Goal: Complete application form

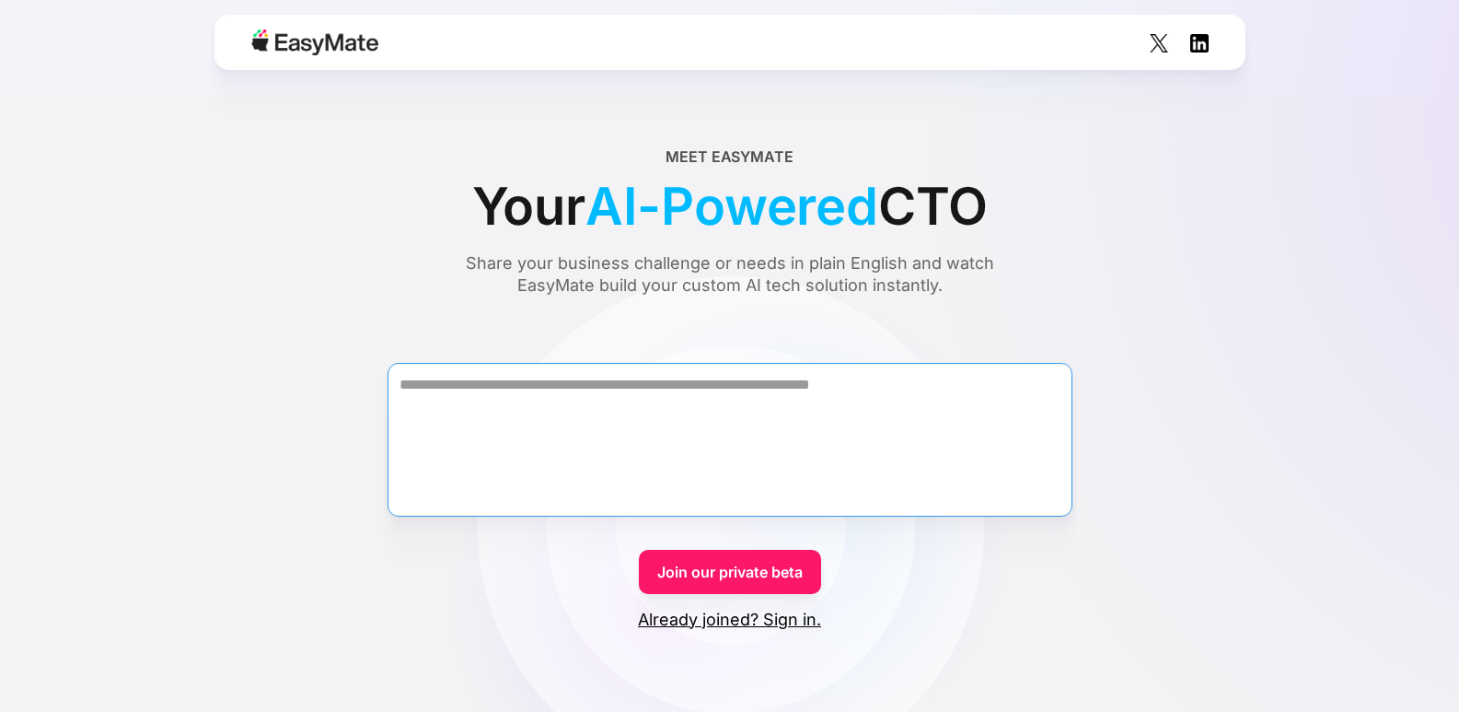
click at [776, 406] on textarea "Form" at bounding box center [730, 440] width 685 height 154
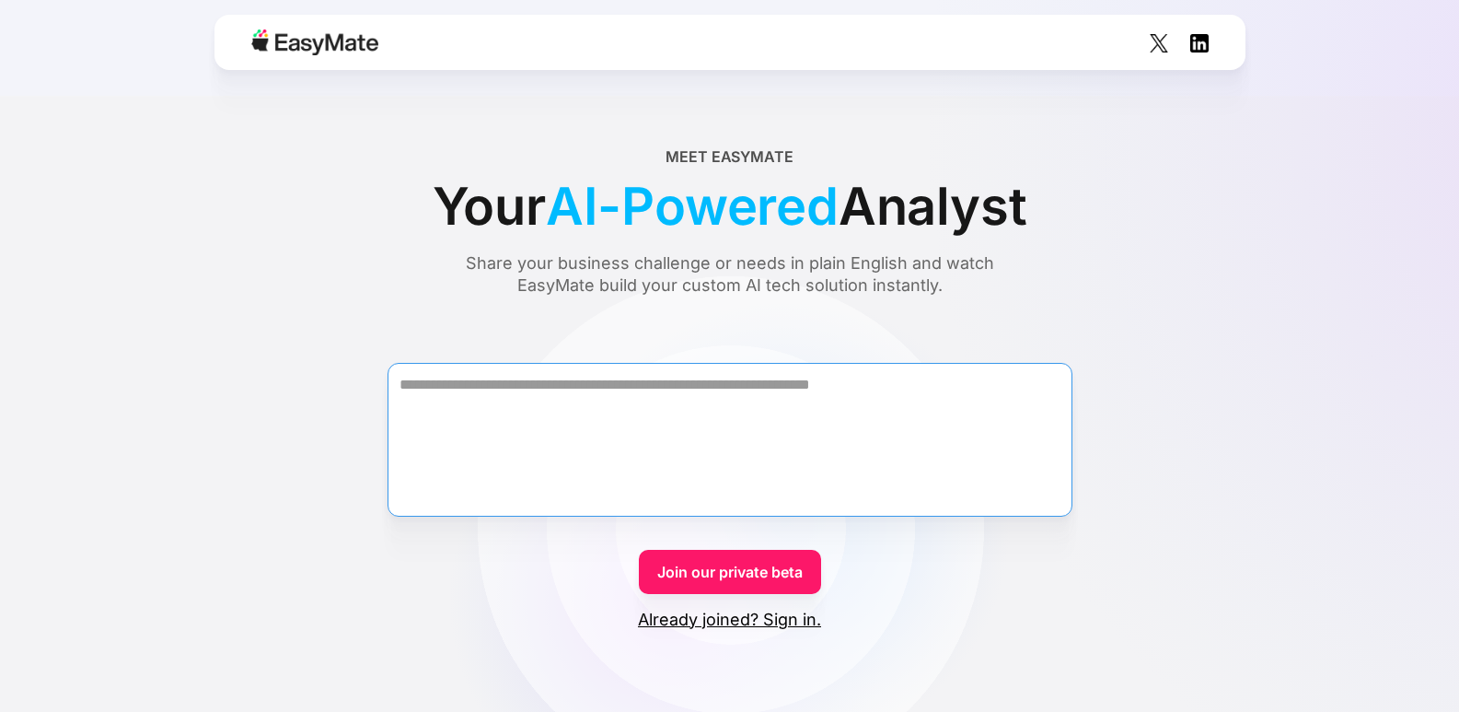
click at [603, 389] on textarea "Form" at bounding box center [730, 440] width 685 height 154
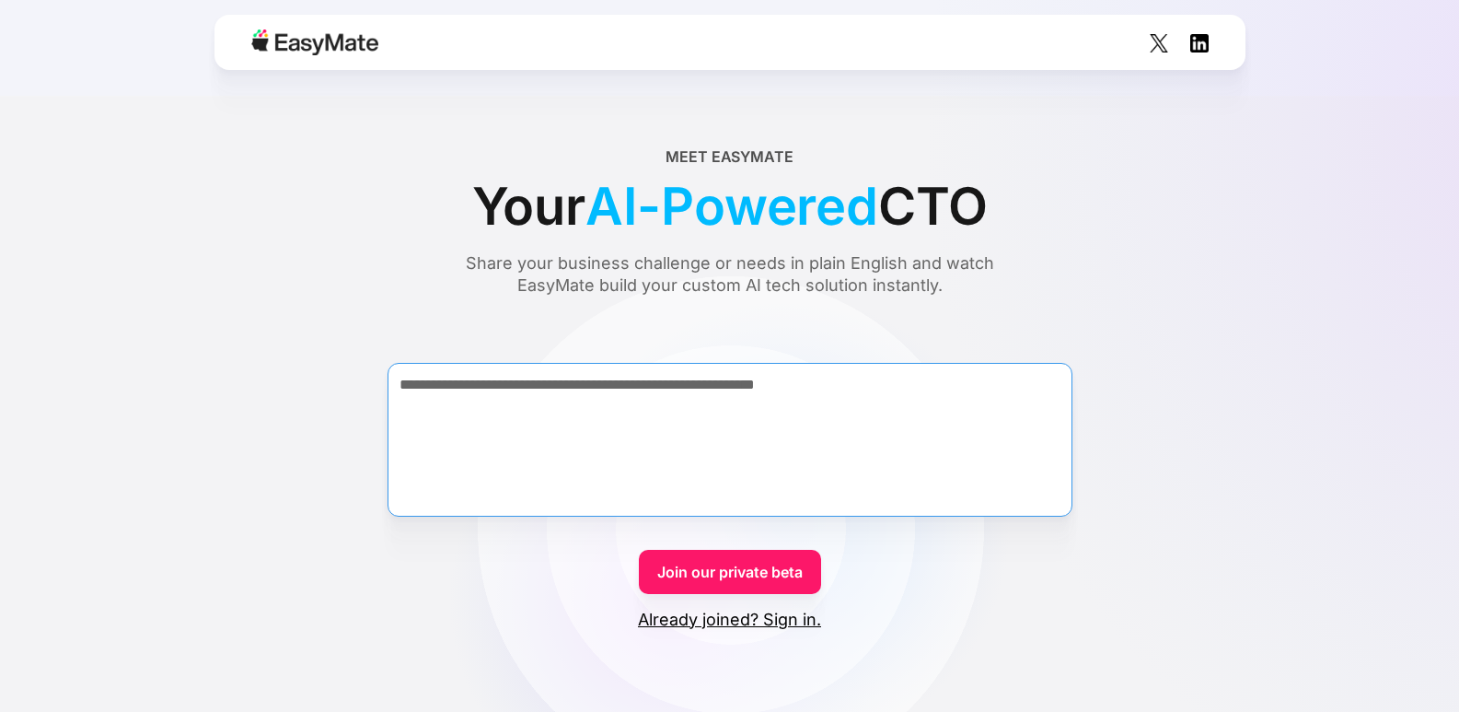
type textarea "**********"
click at [703, 570] on link "Join our private beta" at bounding box center [730, 572] width 182 height 44
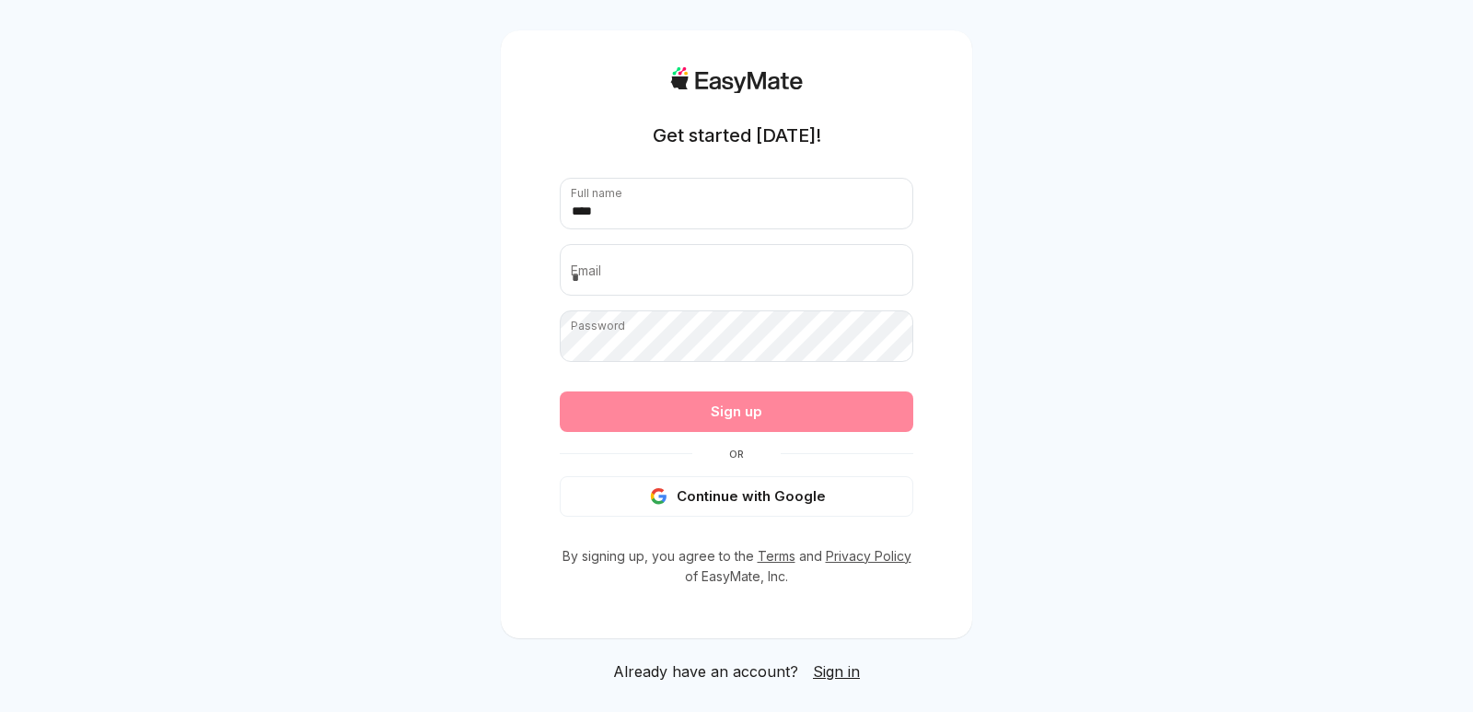
type input "****"
type input "**********"
click at [706, 497] on button "Continue with Google" at bounding box center [737, 496] width 354 height 41
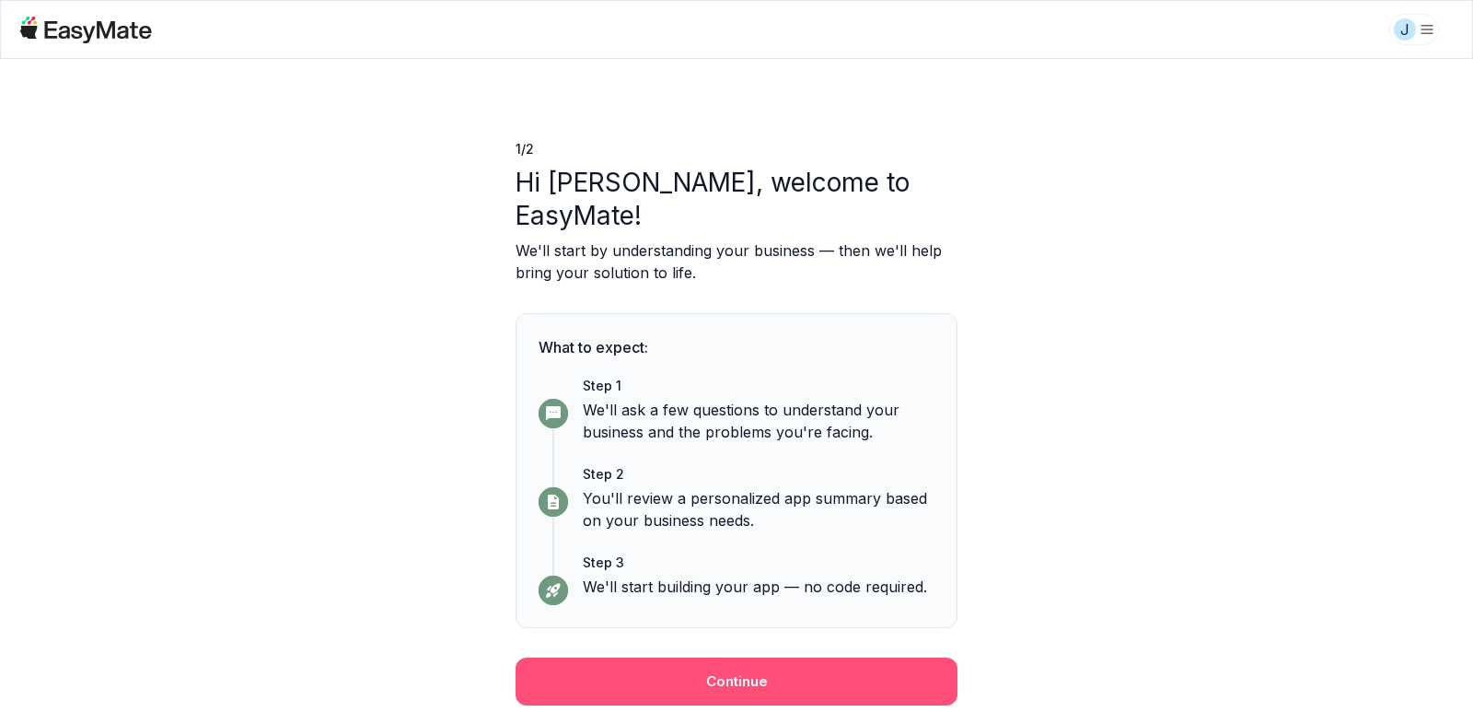
click at [664, 694] on button "Continue" at bounding box center [737, 681] width 442 height 48
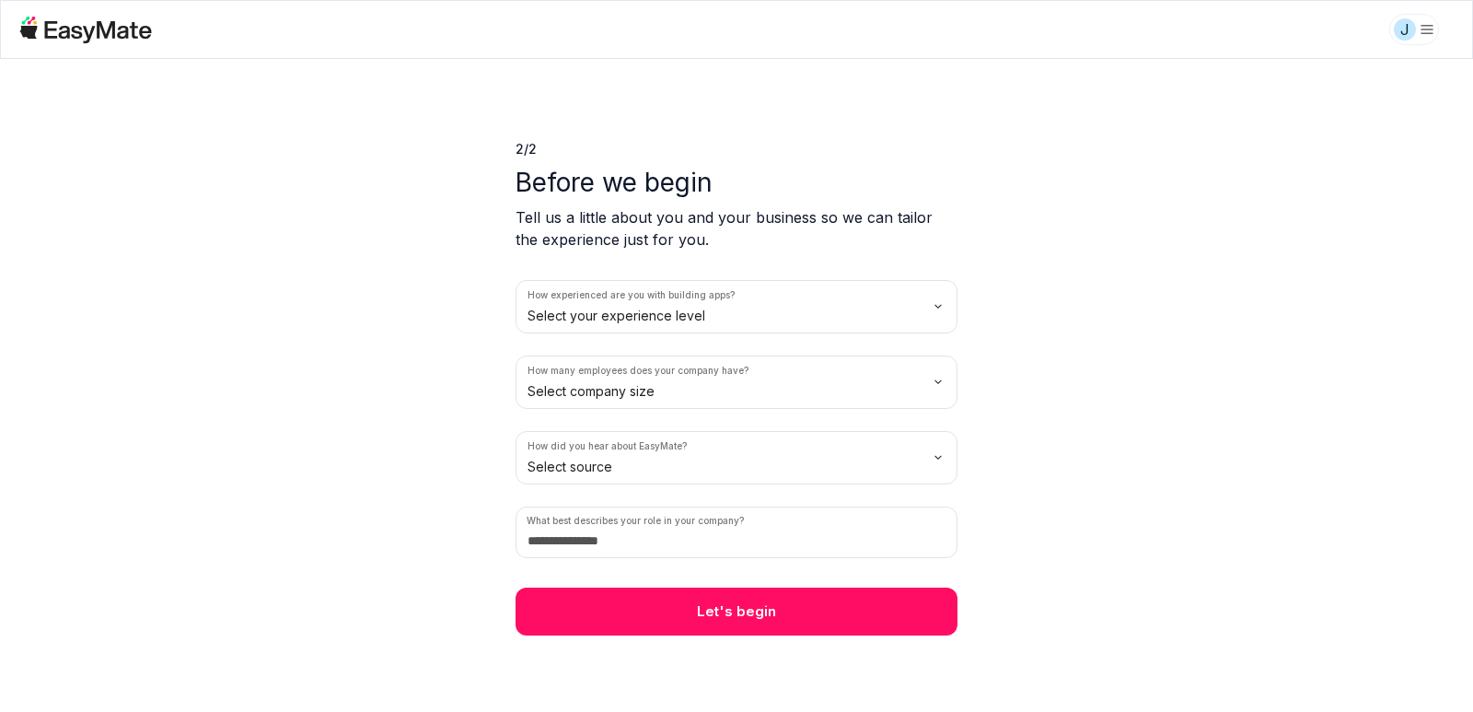
click at [725, 318] on html "J 2 / 2 Before we begin Tell us a little about you and your business so we can …" at bounding box center [736, 356] width 1473 height 712
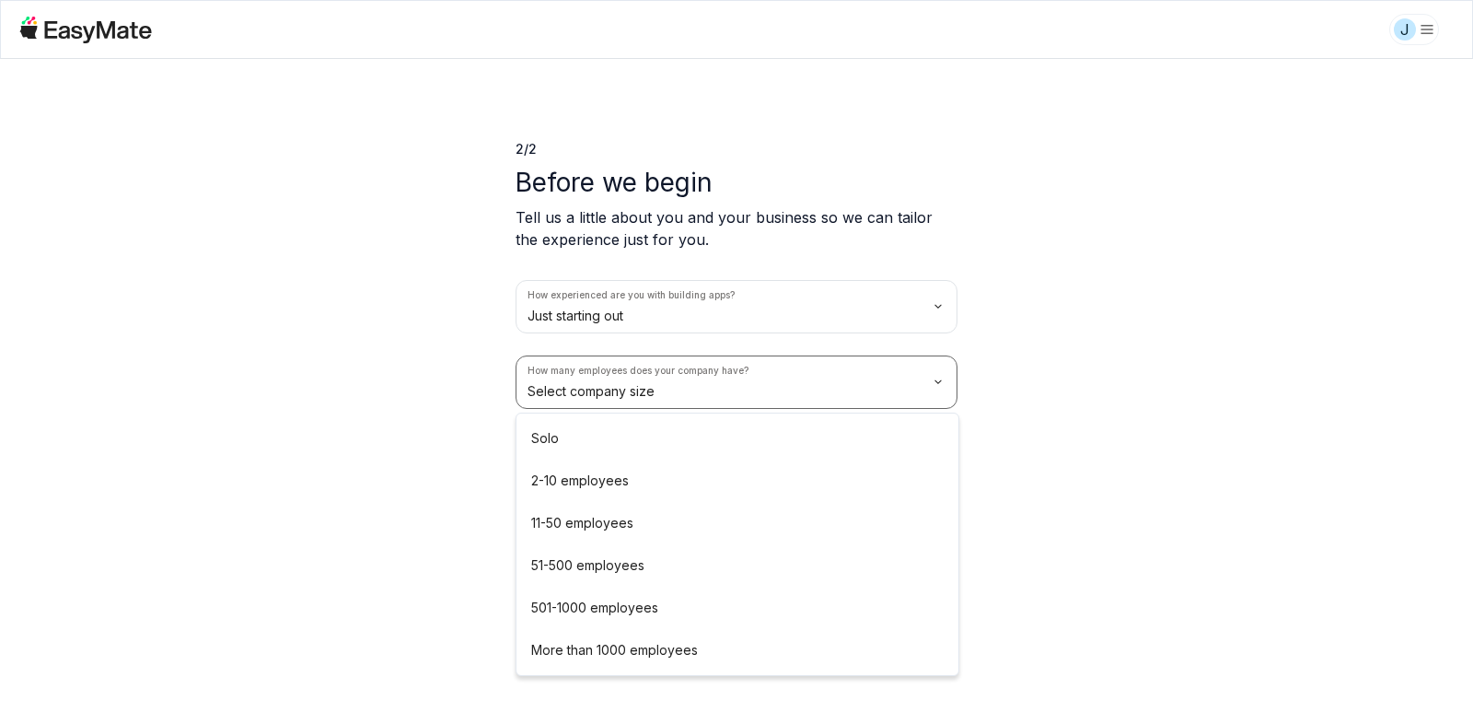
click at [671, 395] on html "J 2 / 2 Before we begin Tell us a little about you and your business so we can …" at bounding box center [736, 356] width 1473 height 712
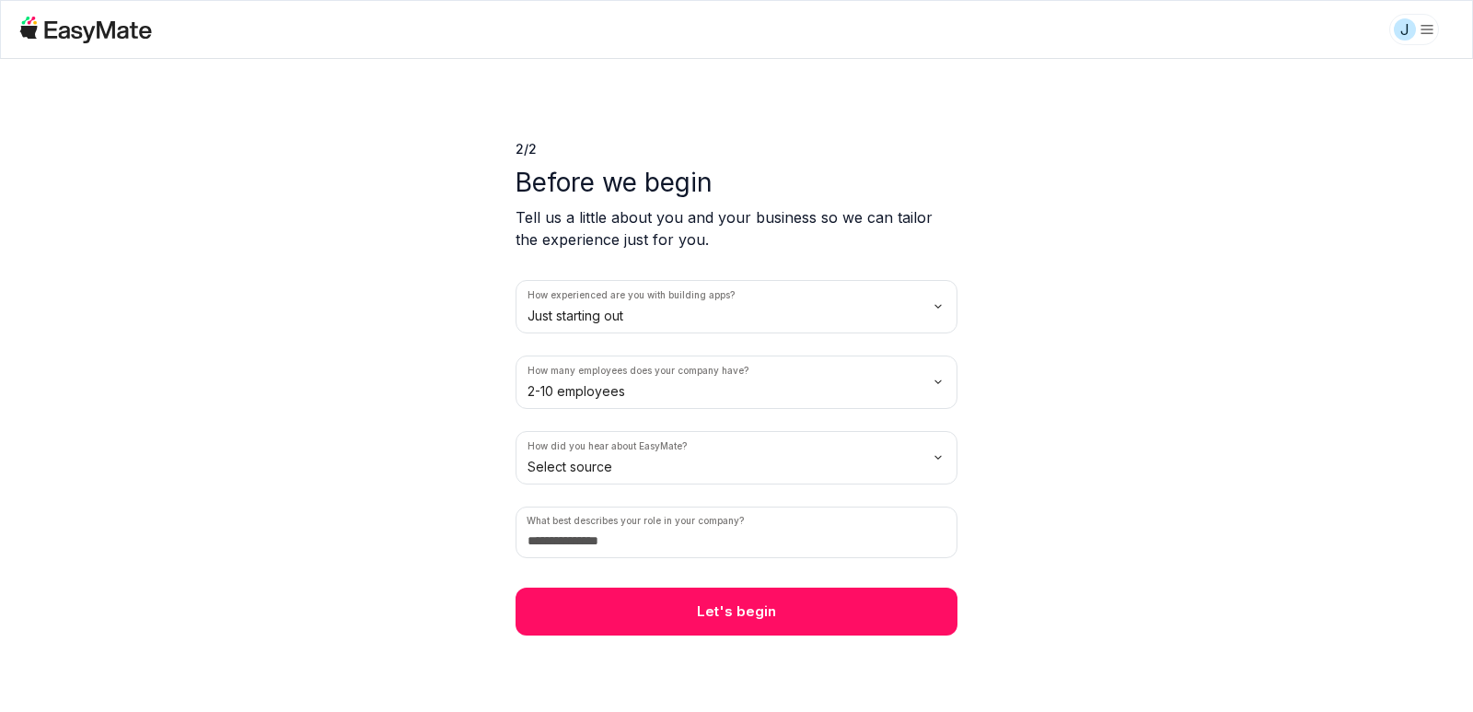
click at [660, 464] on html "J 2 / 2 Before we begin Tell us a little about you and your business so we can …" at bounding box center [736, 356] width 1473 height 712
click at [641, 540] on input at bounding box center [737, 532] width 442 height 52
click at [643, 538] on input at bounding box center [737, 532] width 442 height 52
click at [641, 538] on input at bounding box center [737, 532] width 442 height 52
drag, startPoint x: 756, startPoint y: 518, endPoint x: 515, endPoint y: 506, distance: 241.6
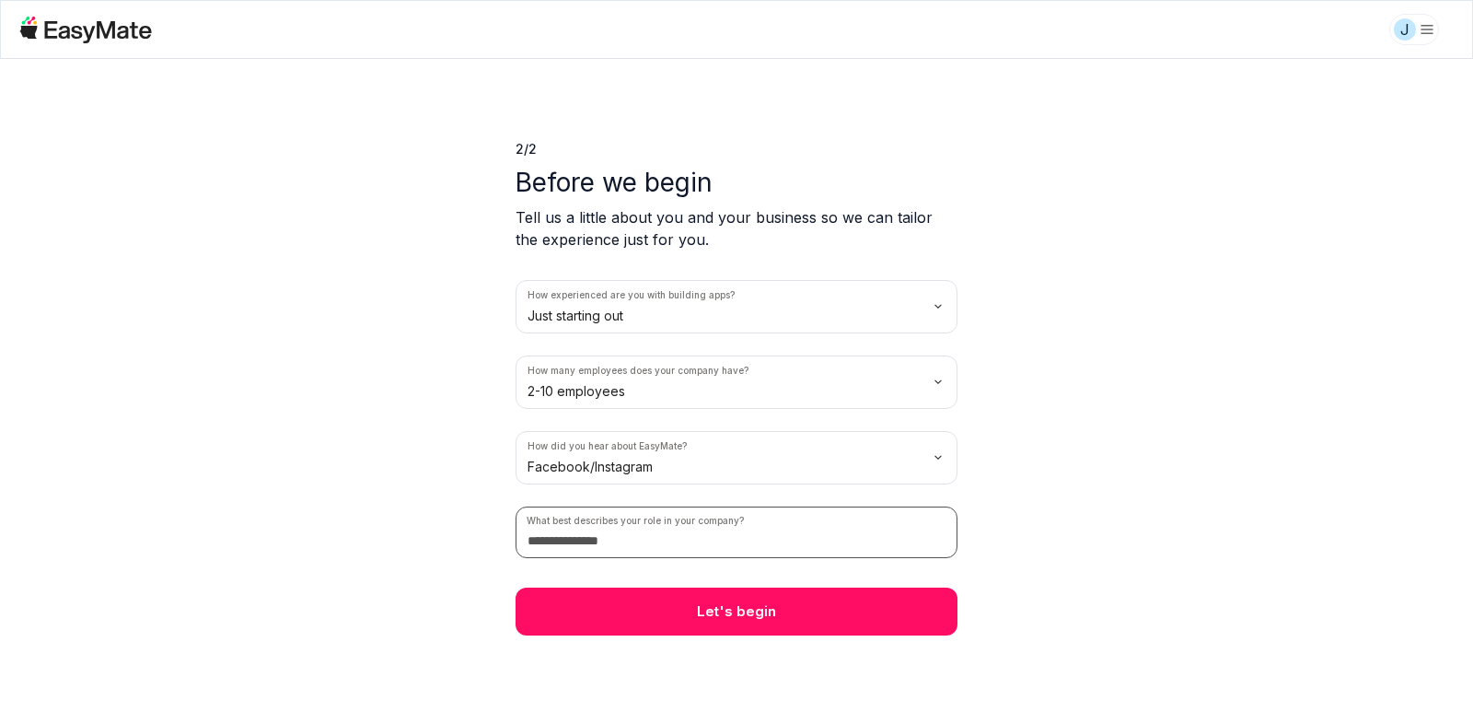
click at [515, 506] on div "2 / 2 Before we begin Tell us a little about you and your business so we can ta…" at bounding box center [736, 385] width 1473 height 653
click at [538, 540] on input at bounding box center [737, 532] width 442 height 52
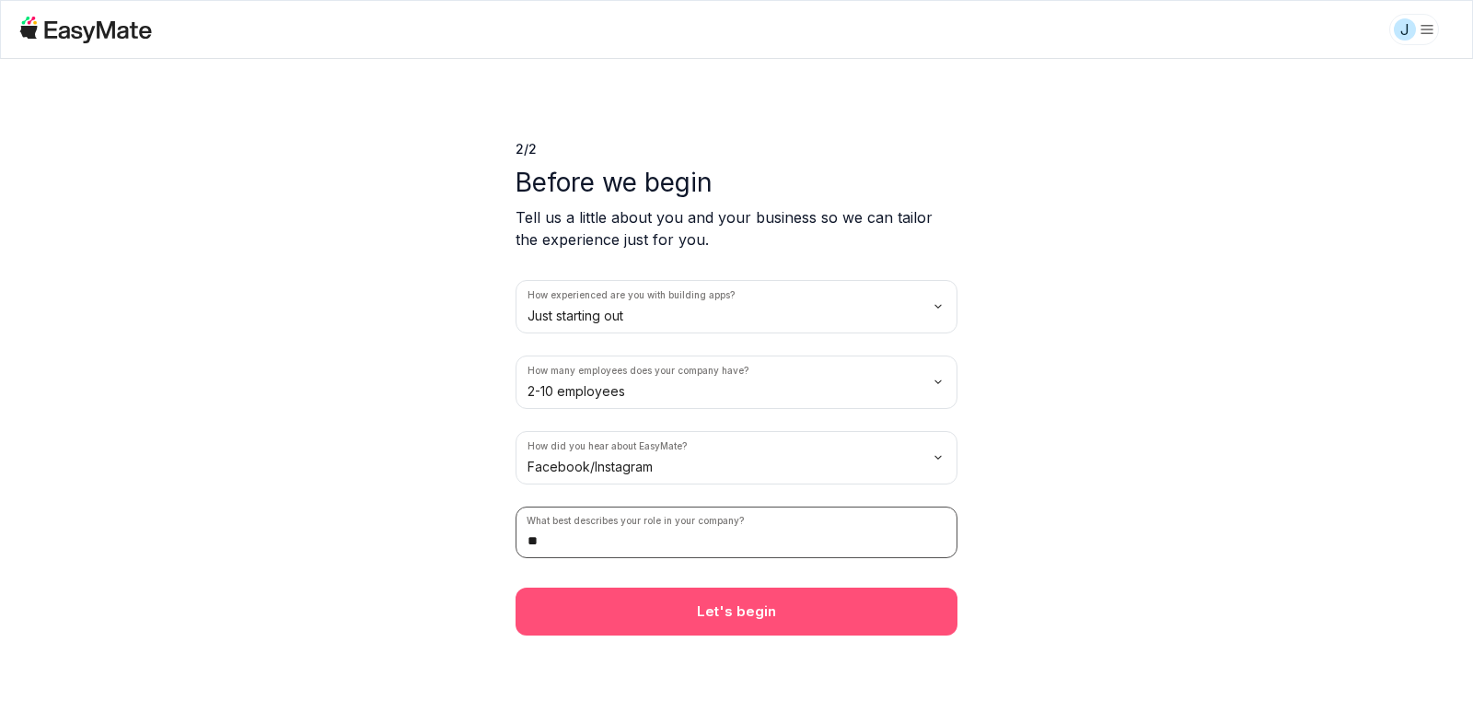
type input "**"
click at [723, 616] on button "Let's begin" at bounding box center [737, 611] width 442 height 48
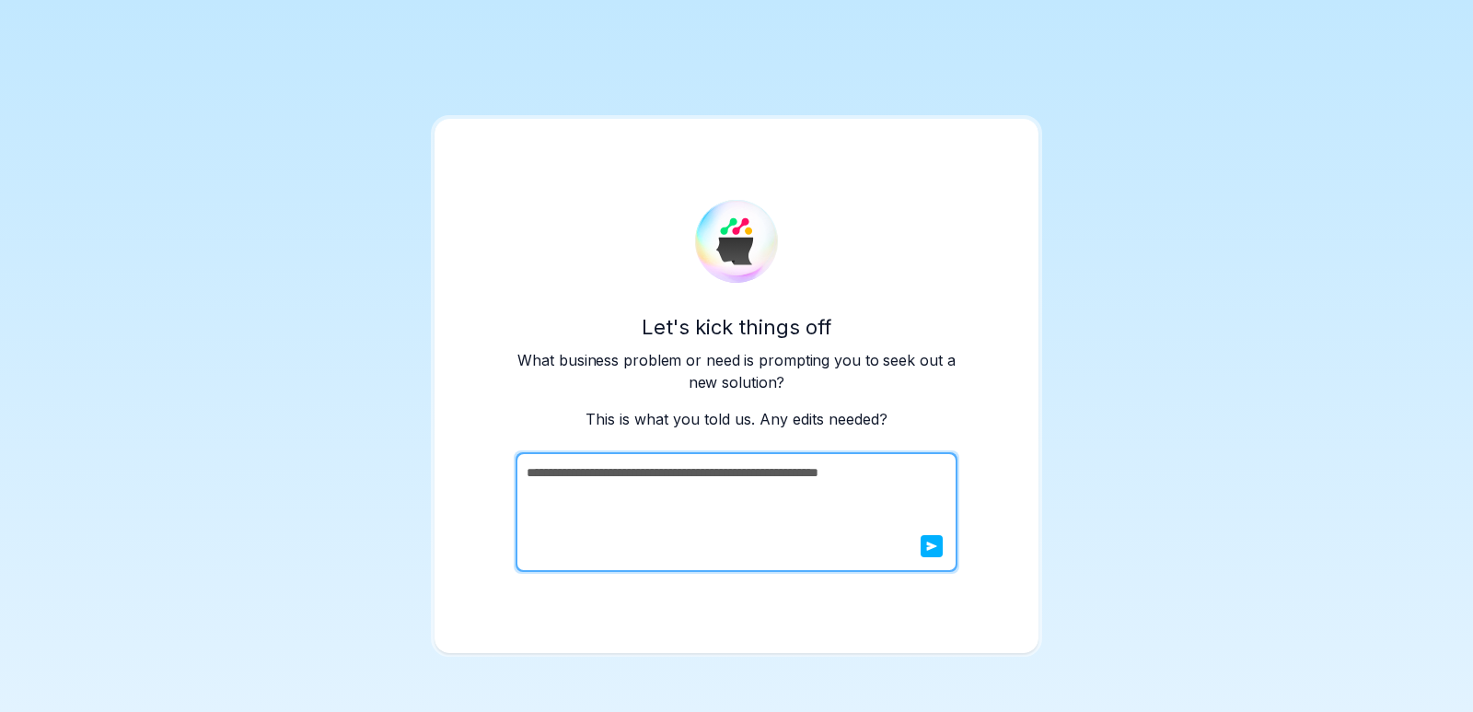
click at [696, 490] on textarea "**********" at bounding box center [735, 512] width 438 height 120
click at [923, 548] on button "submit" at bounding box center [932, 546] width 22 height 22
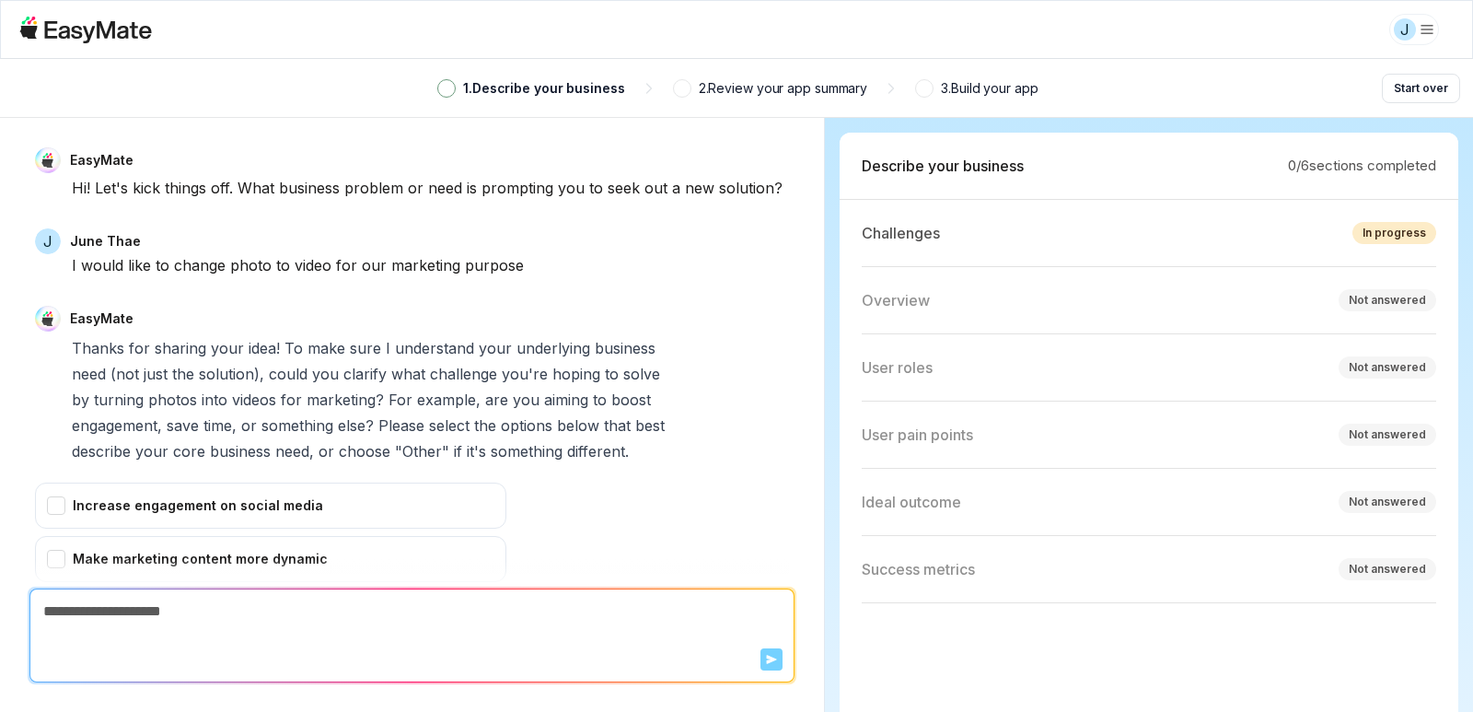
scroll to position [290, 0]
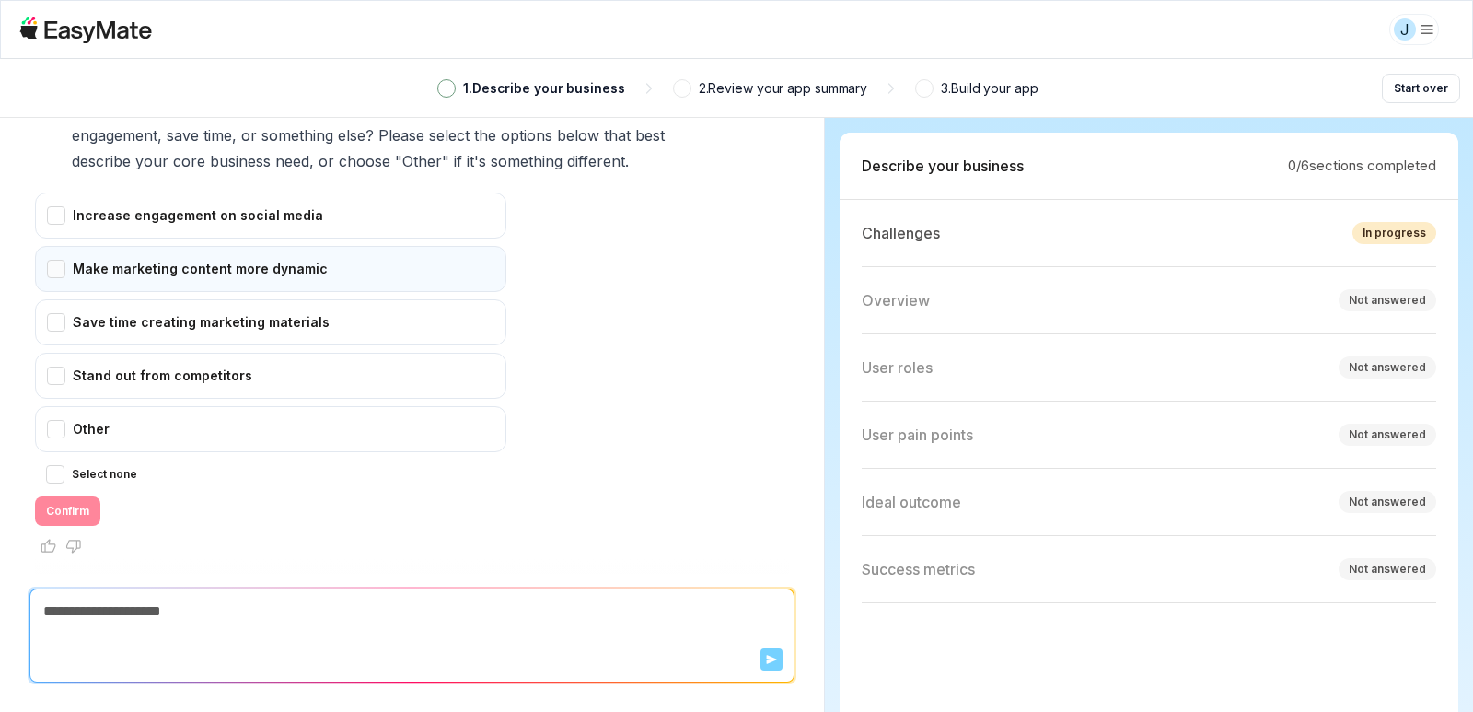
click at [48, 273] on div "Make marketing content more dynamic" at bounding box center [270, 269] width 471 height 46
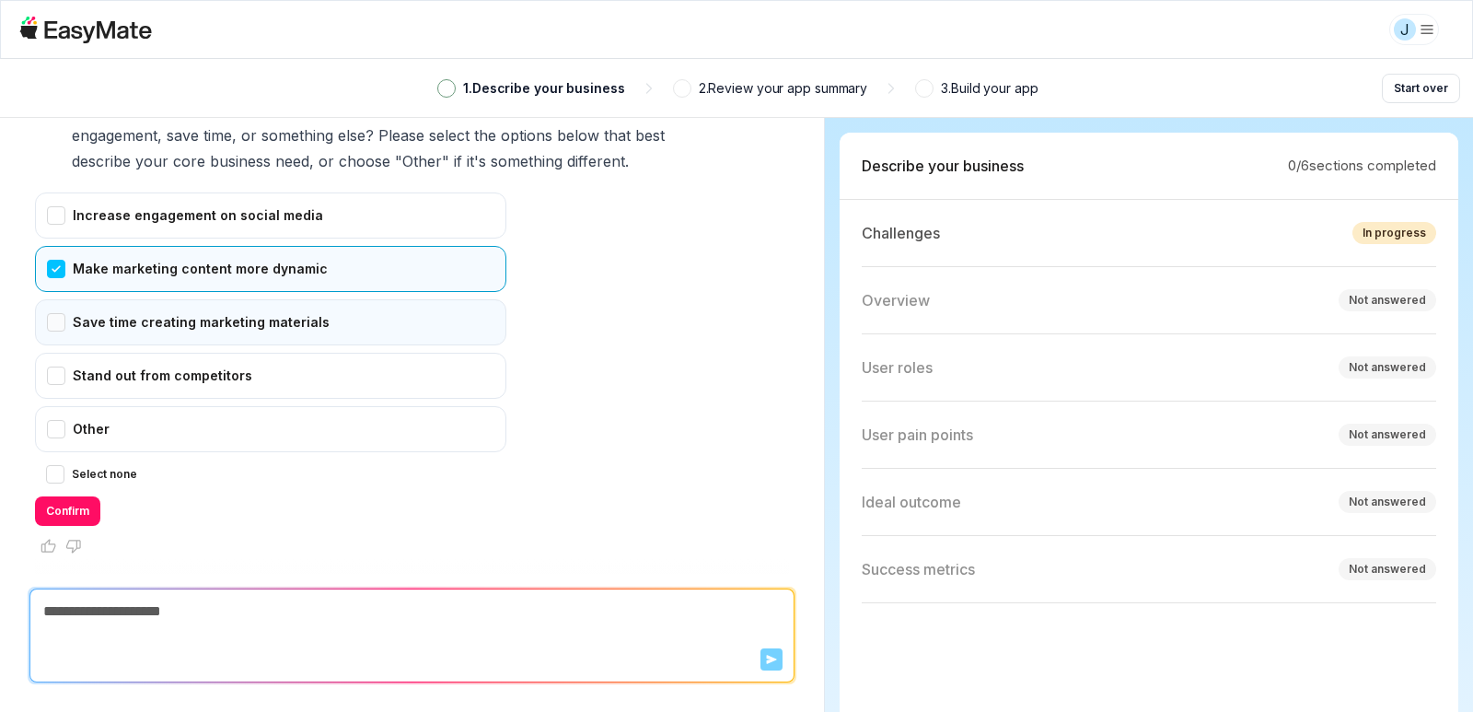
click at [58, 326] on div "Save time creating marketing materials" at bounding box center [270, 322] width 471 height 46
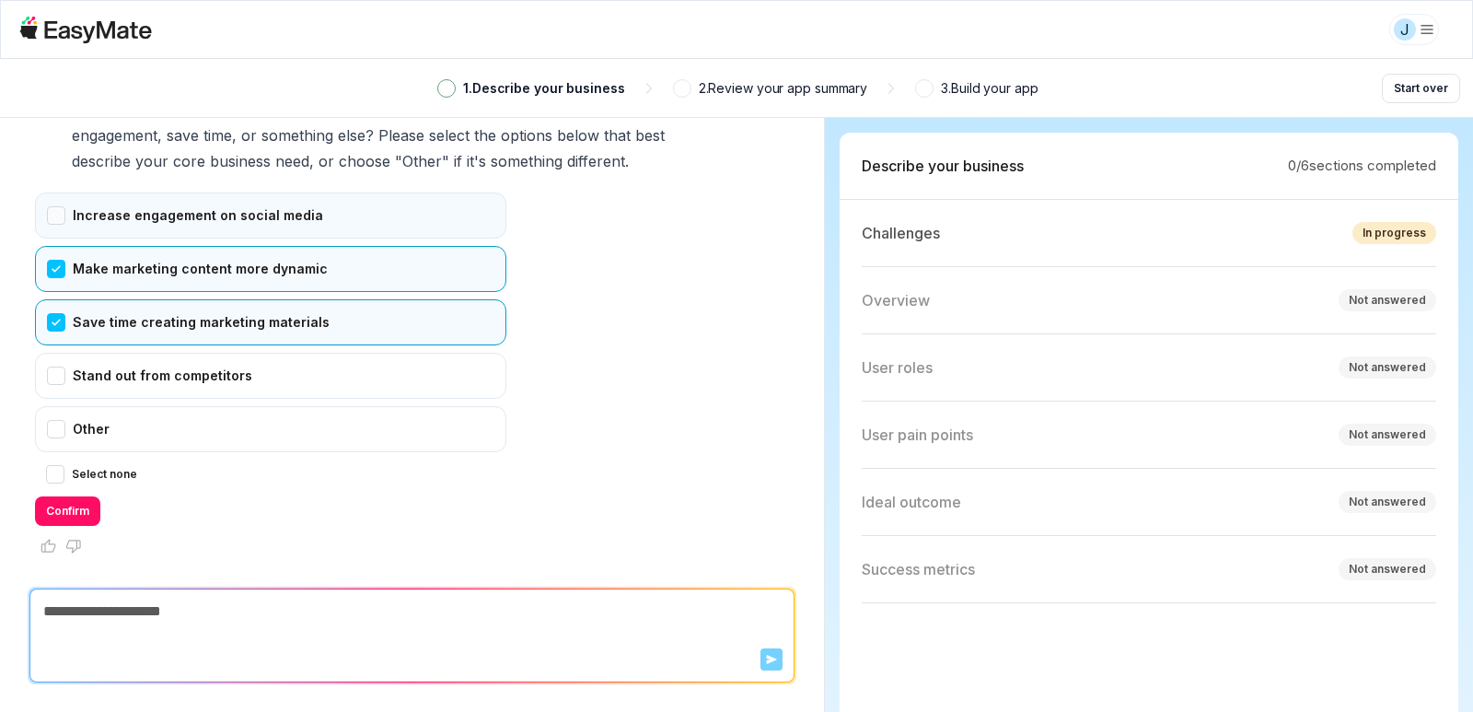
click at [63, 216] on div "Increase engagement on social media" at bounding box center [270, 215] width 471 height 46
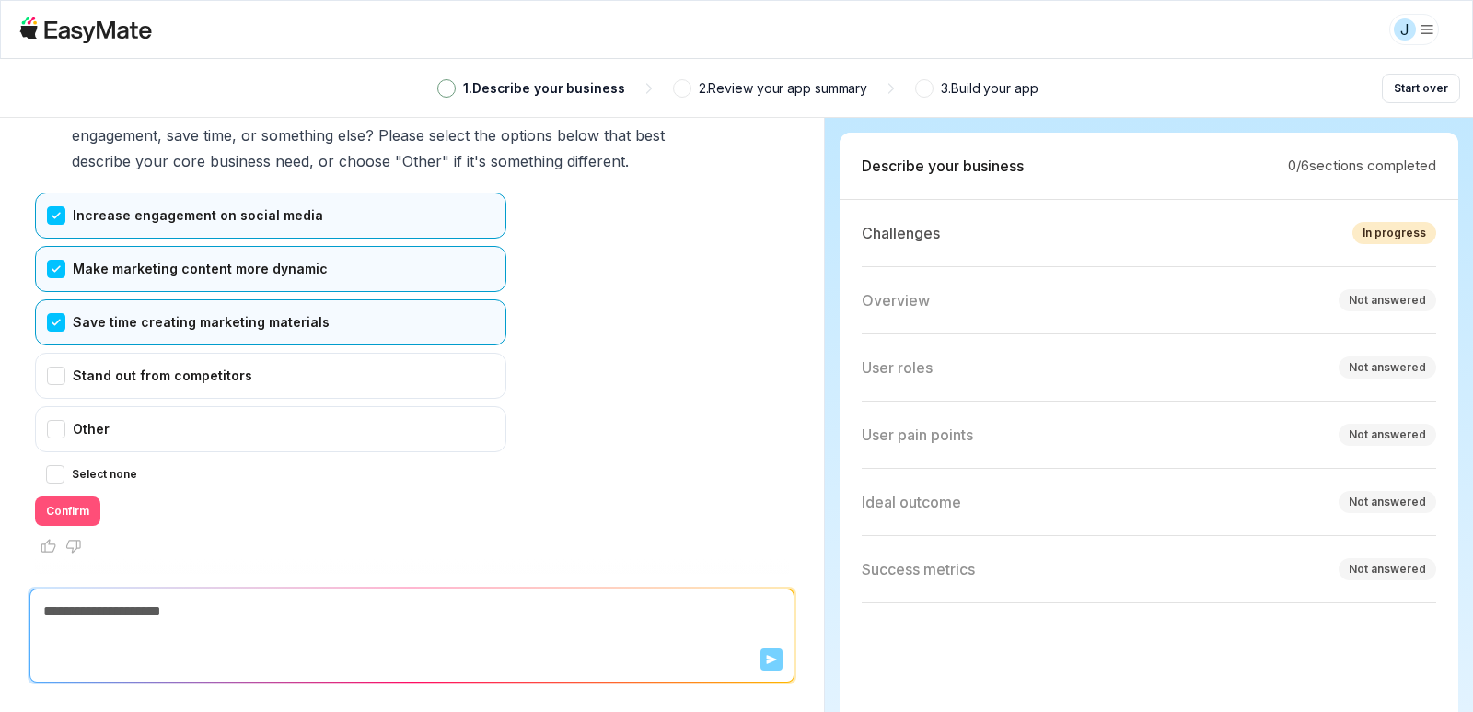
click at [60, 509] on button "Confirm" at bounding box center [67, 510] width 65 height 29
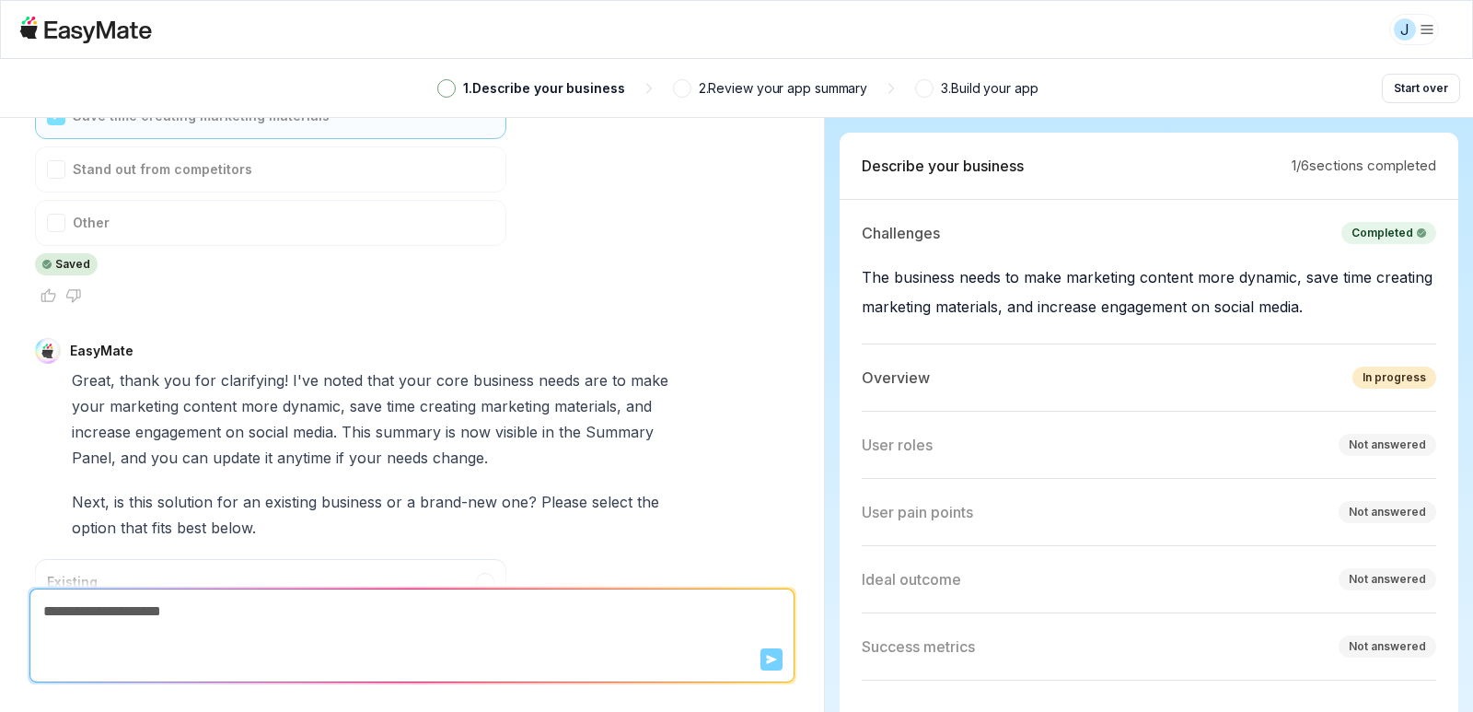
scroll to position [3, 0]
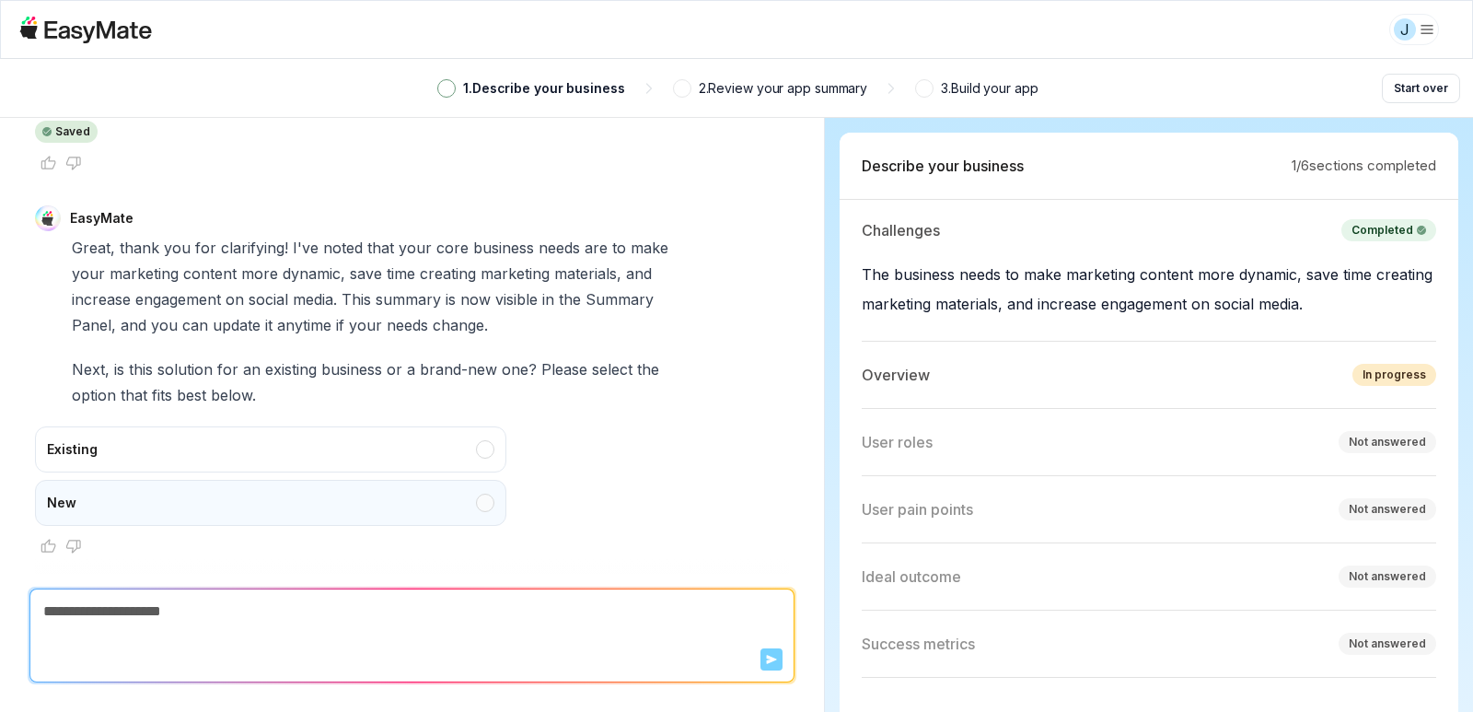
click at [486, 500] on div "New" at bounding box center [270, 503] width 471 height 46
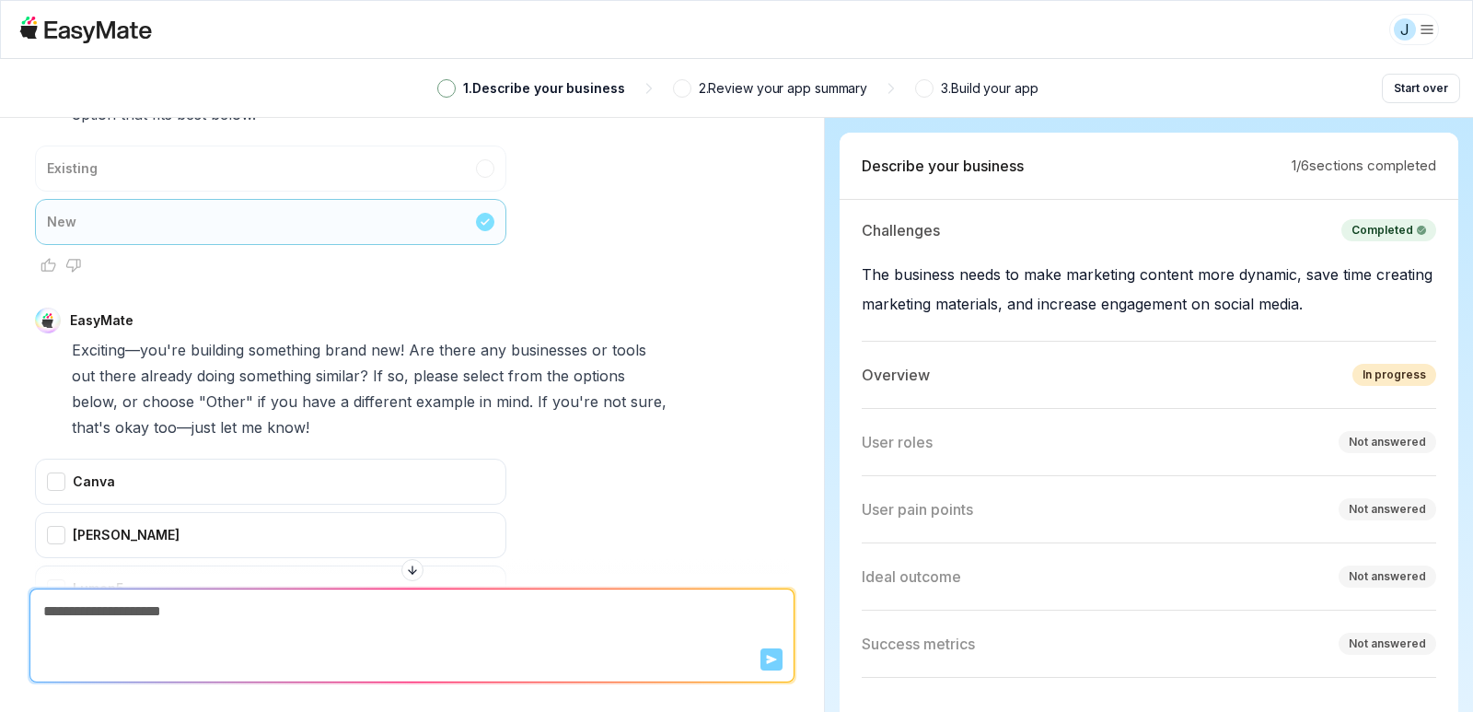
scroll to position [900, 0]
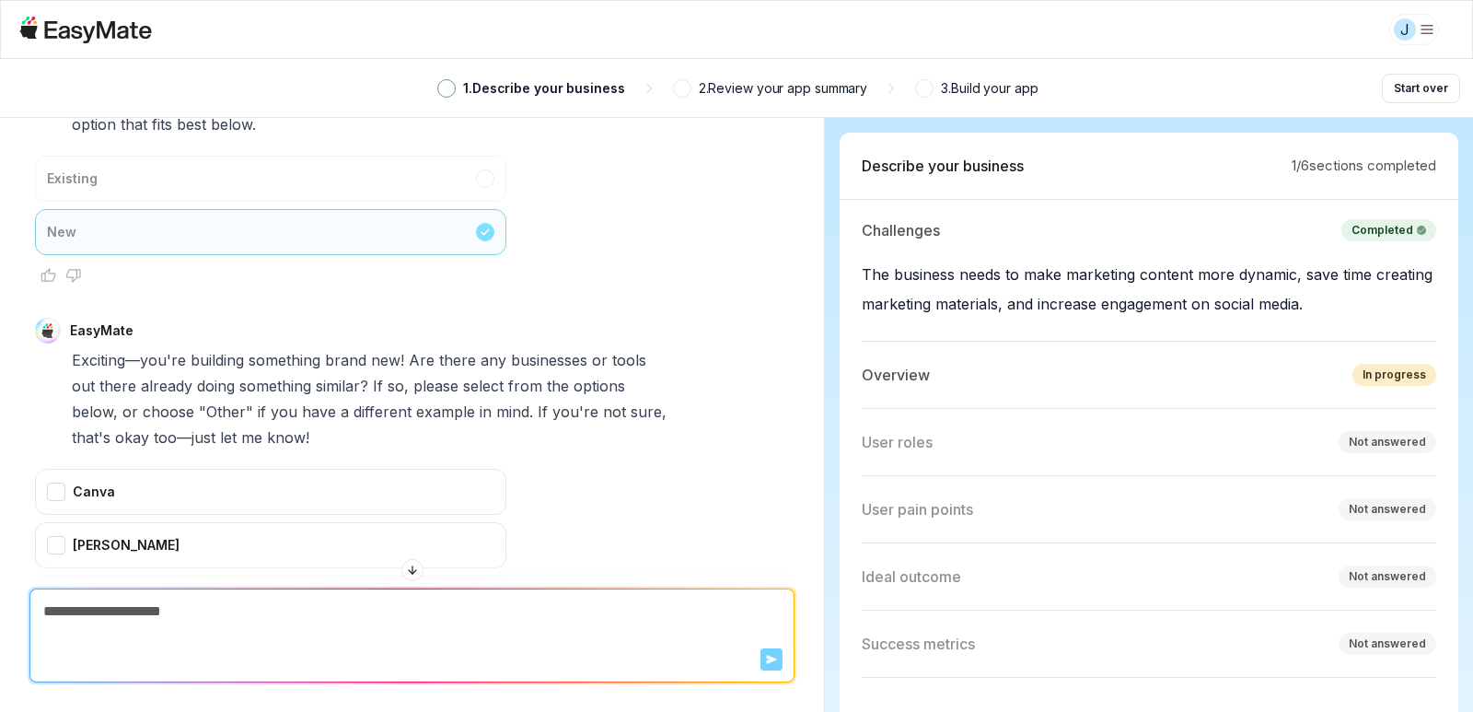
type textarea "*"
